Goal: Task Accomplishment & Management: Use online tool/utility

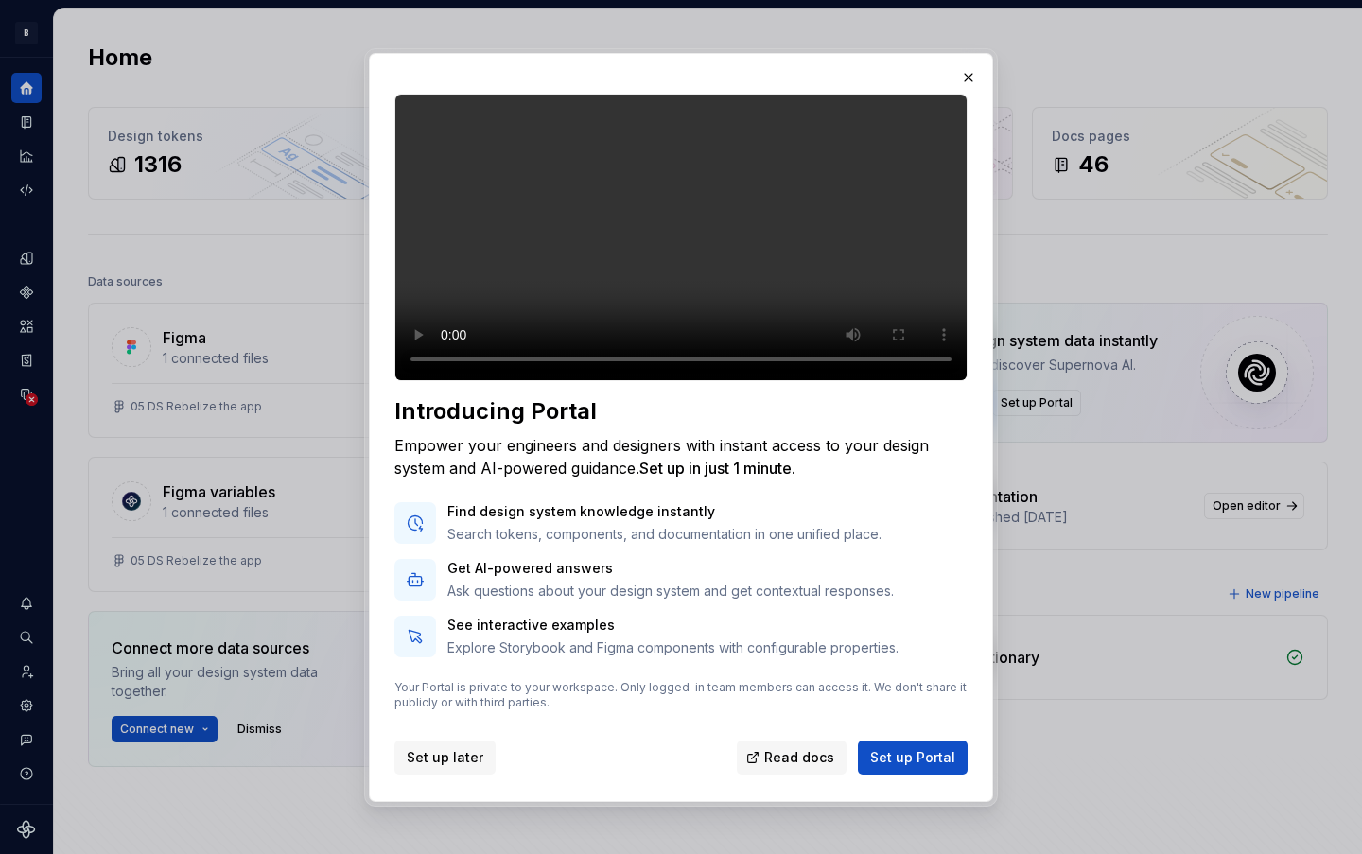
click at [451, 767] on span "Set up later" at bounding box center [445, 757] width 77 height 19
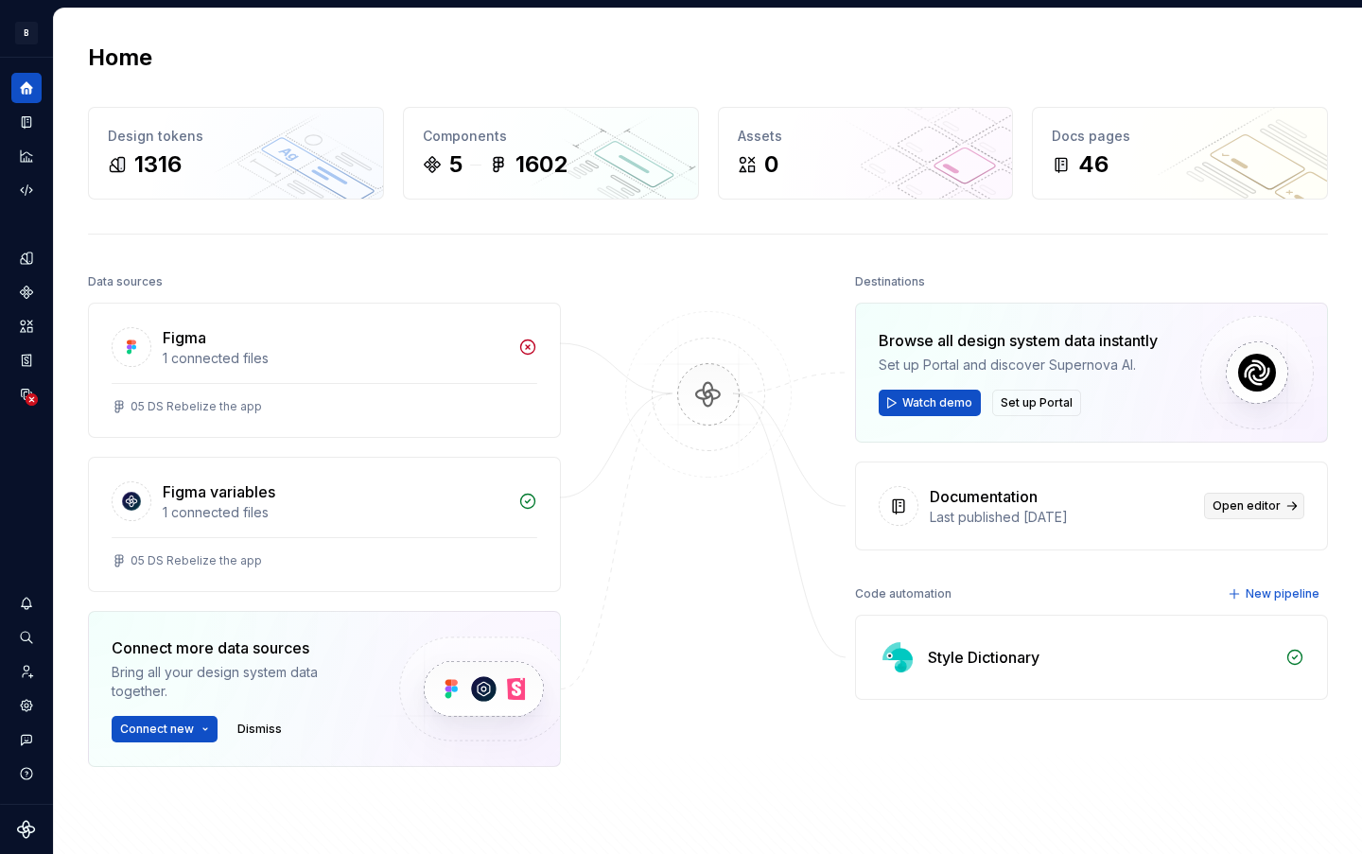
click at [1250, 509] on span "Open editor" at bounding box center [1247, 506] width 68 height 15
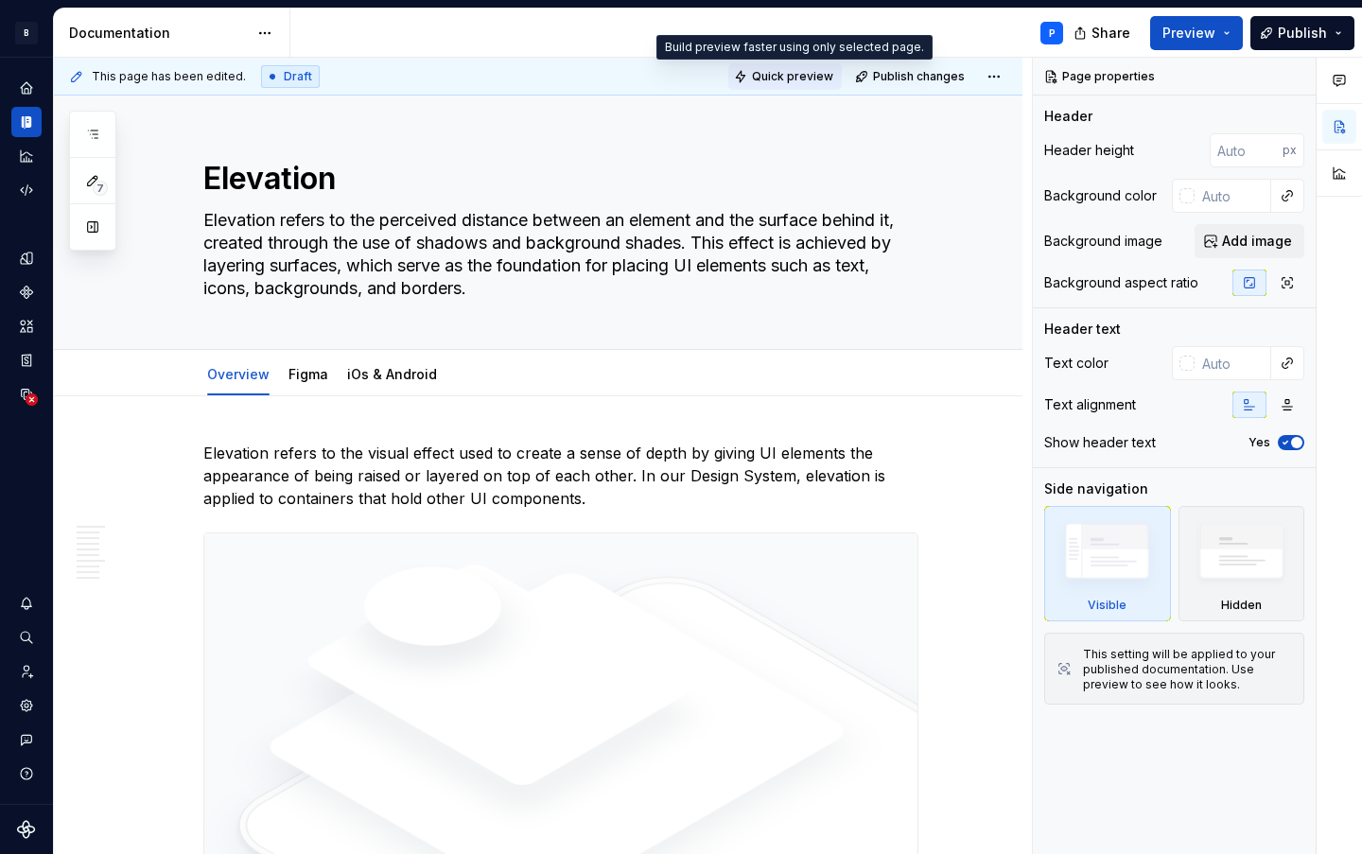
click at [816, 77] on span "Quick preview" at bounding box center [792, 76] width 81 height 15
type textarea "*"
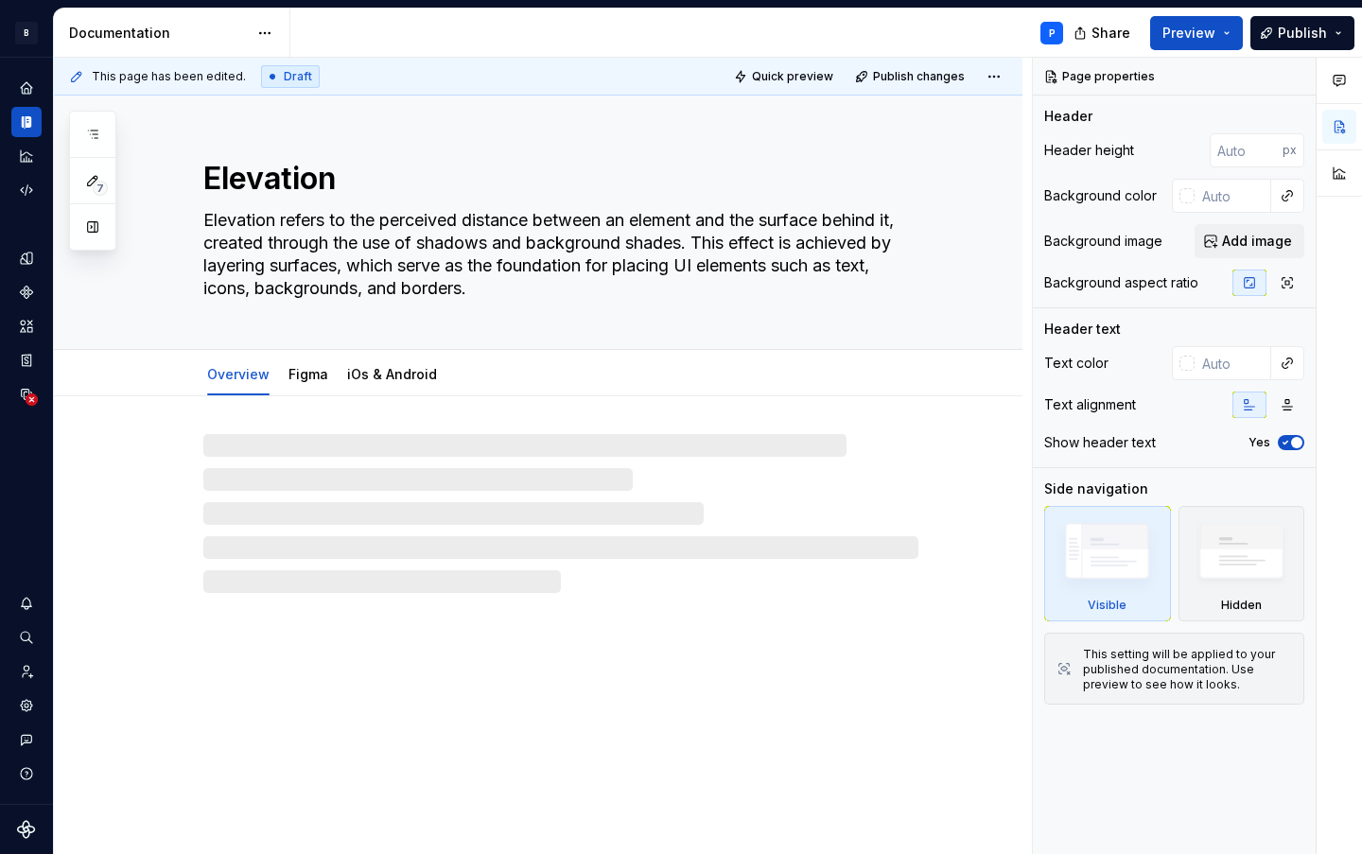
click at [1216, 37] on span "Preview" at bounding box center [1189, 33] width 53 height 19
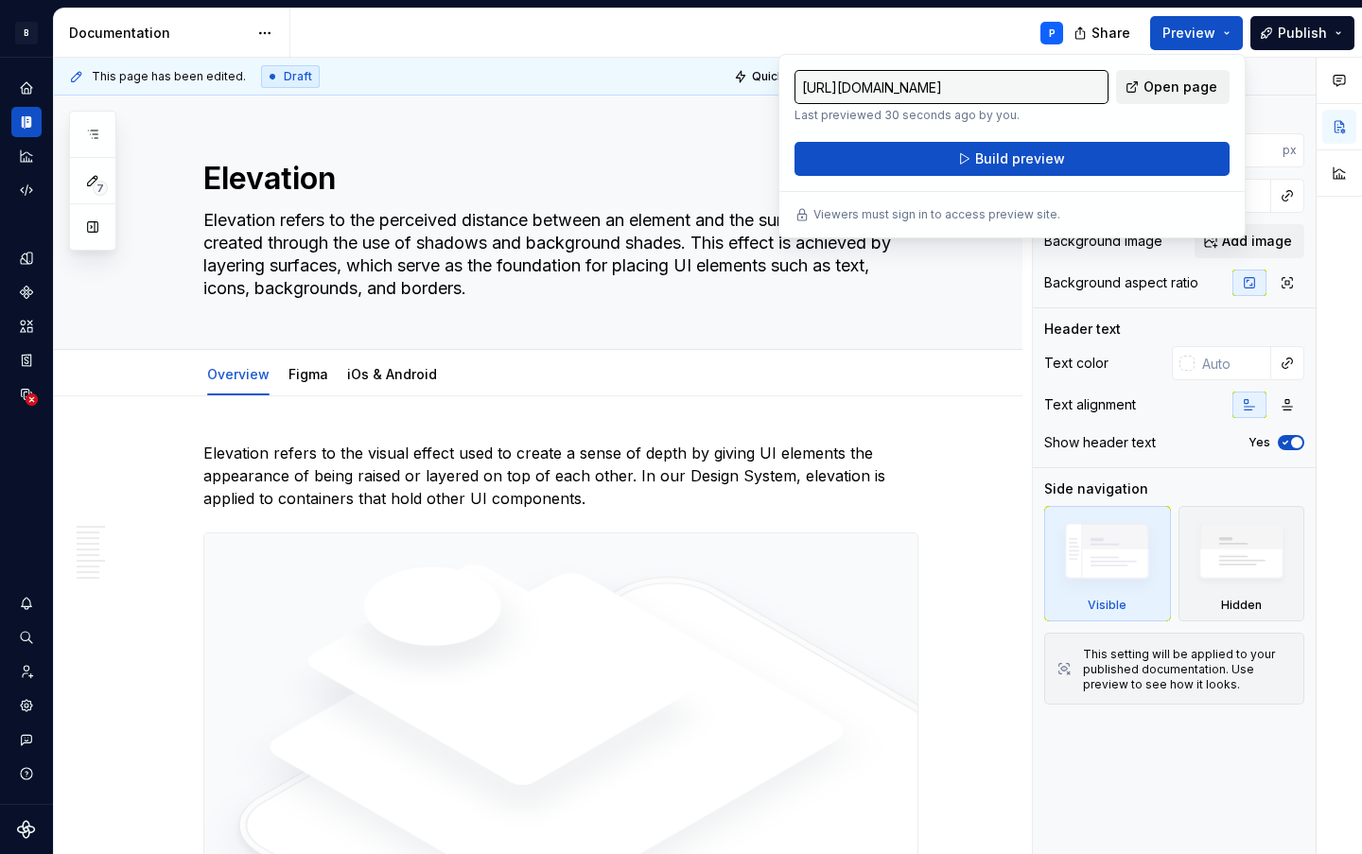
click at [1186, 91] on span "Open page" at bounding box center [1181, 87] width 74 height 19
type textarea "*"
